Goal: Navigation & Orientation: Find specific page/section

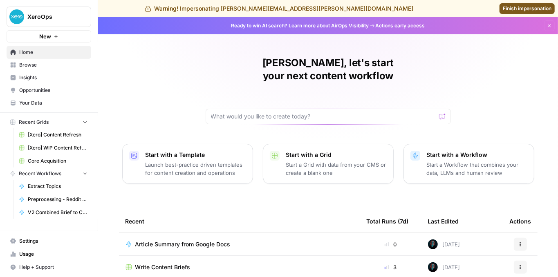
click at [51, 76] on span "Insights" at bounding box center [53, 77] width 68 height 7
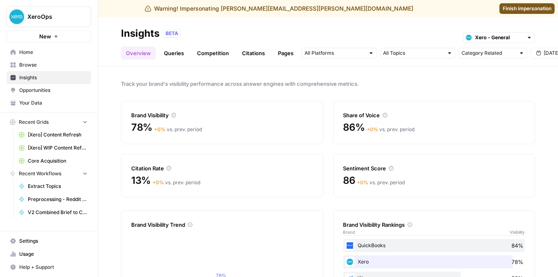
click at [44, 90] on span "Opportunities" at bounding box center [53, 90] width 68 height 7
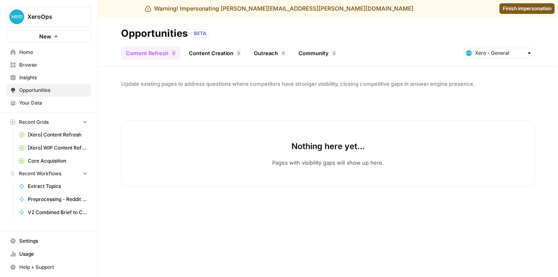
click at [47, 77] on span "Insights" at bounding box center [53, 77] width 68 height 7
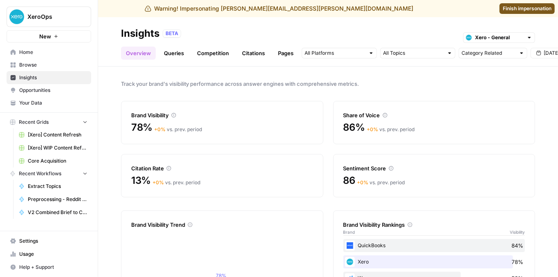
click at [505, 10] on span "Finish impersonation" at bounding box center [526, 8] width 49 height 7
